Goal: Task Accomplishment & Management: Complete application form

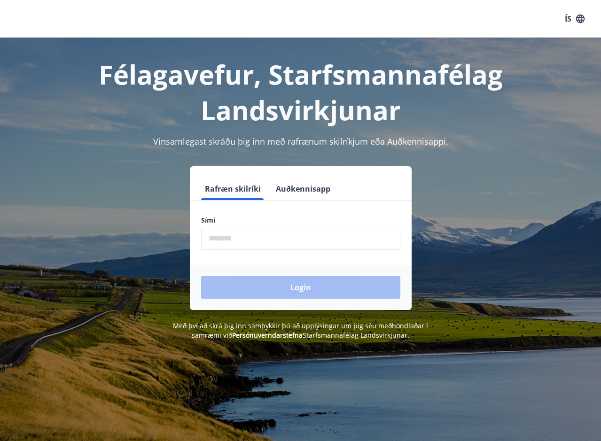
click at [239, 238] on input "phone" at bounding box center [300, 238] width 199 height 23
type input "********"
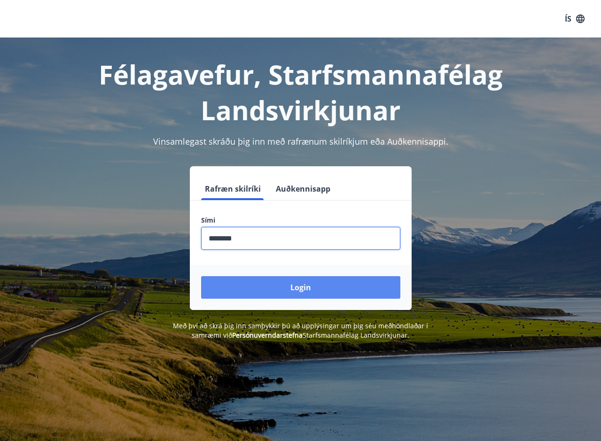
click at [287, 289] on button "Login" at bounding box center [300, 287] width 199 height 23
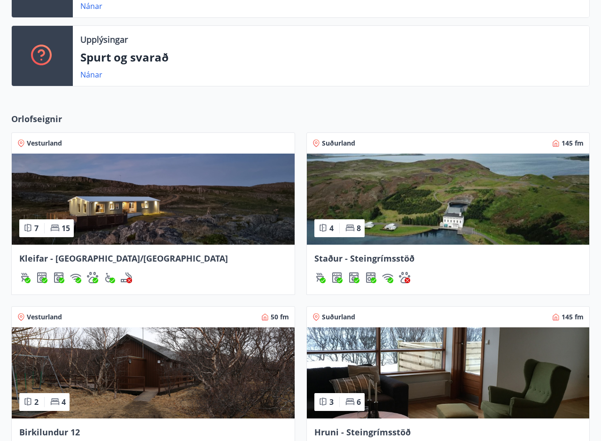
scroll to position [264, 0]
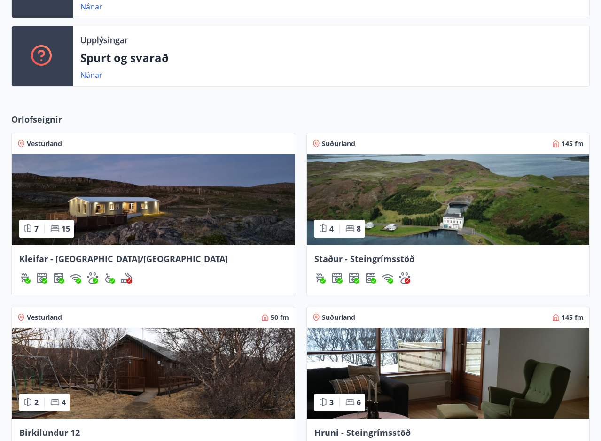
click at [105, 223] on img at bounding box center [153, 199] width 283 height 91
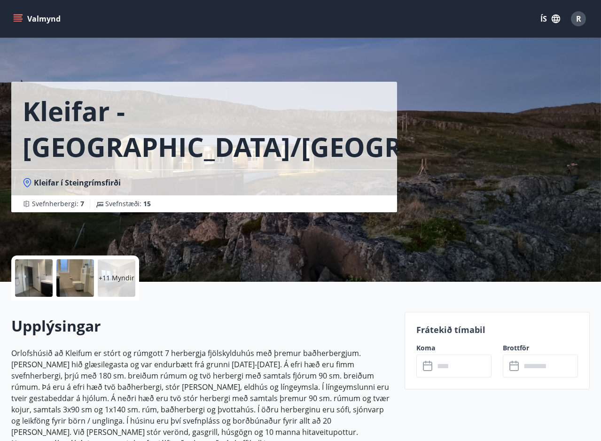
click at [32, 281] on div at bounding box center [34, 278] width 38 height 38
